Goal: Register for event/course

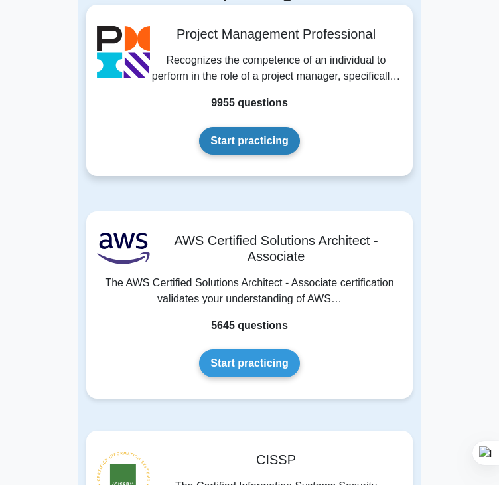
click at [255, 136] on link "Start practicing" at bounding box center [249, 141] width 100 height 28
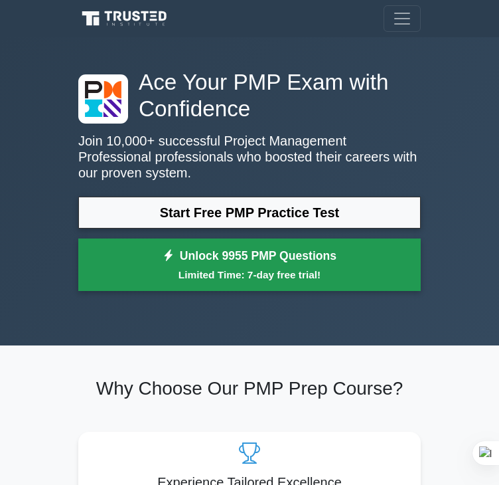
click at [226, 264] on link "Unlock 9955 PMP Questions Limited Time: 7-day free trial!" at bounding box center [249, 264] width 343 height 53
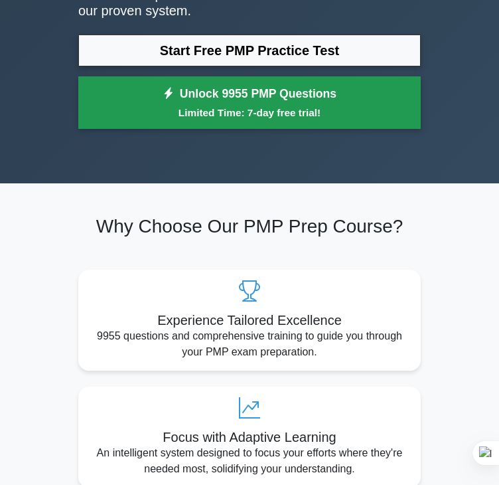
scroll to position [181, 0]
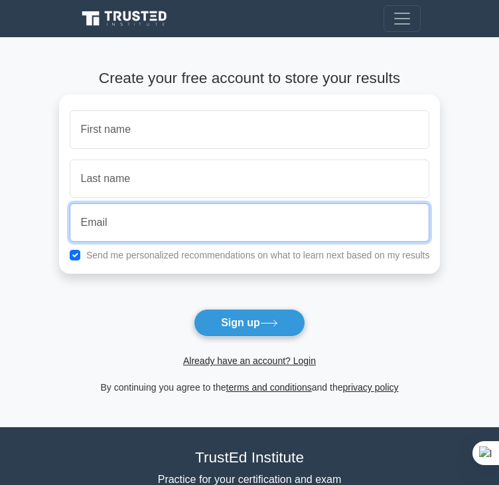
click at [186, 215] on input "email" at bounding box center [250, 222] width 361 height 39
type input "abitehgreat29@gmail.com"
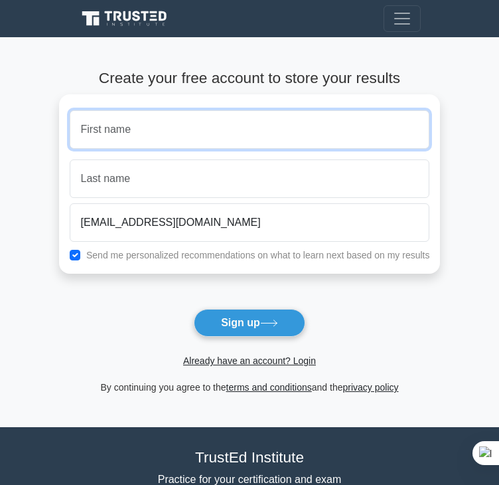
click at [149, 145] on input "text" at bounding box center [250, 129] width 361 height 39
type input "ABIMAX"
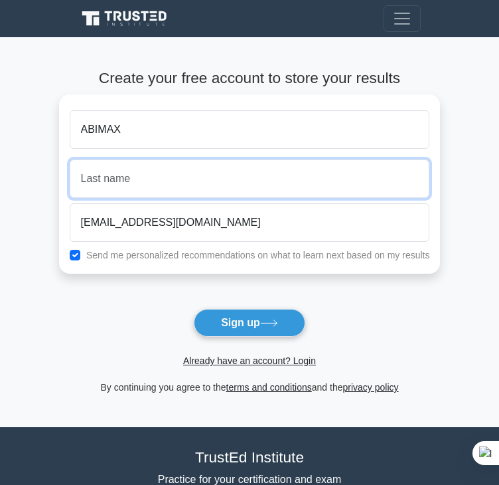
click at [151, 179] on input "text" at bounding box center [250, 178] width 361 height 39
type input "PRO"
click at [194, 309] on button "Sign up" at bounding box center [250, 323] width 112 height 28
